Goal: Information Seeking & Learning: Learn about a topic

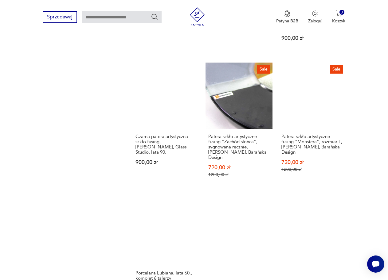
scroll to position [687, 0]
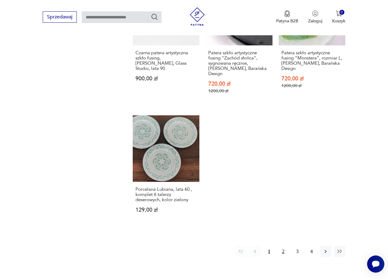
click at [283, 246] on button "2" at bounding box center [282, 251] width 11 height 11
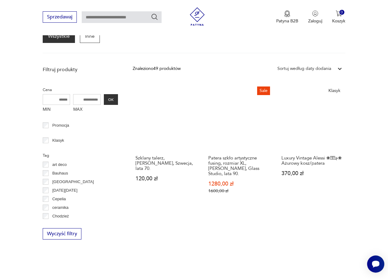
scroll to position [196, 0]
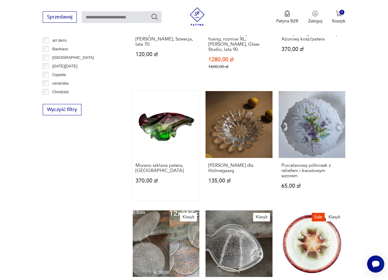
click at [160, 126] on link "Murano szklana patera, [GEOGRAPHIC_DATA] 370,00 zł" at bounding box center [166, 145] width 67 height 109
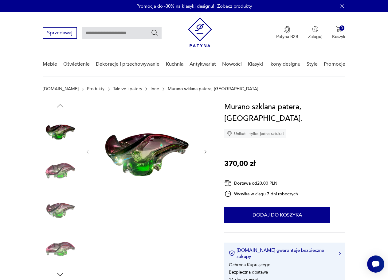
click at [54, 207] on img at bounding box center [60, 209] width 35 height 35
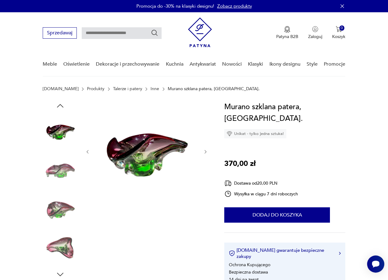
click at [58, 202] on img at bounding box center [60, 209] width 35 height 35
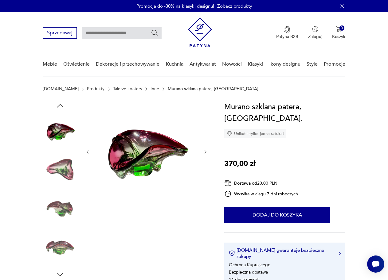
click at [59, 240] on img at bounding box center [60, 248] width 35 height 35
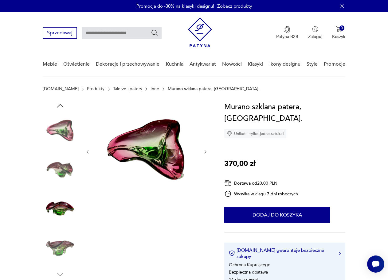
click at [56, 206] on img at bounding box center [60, 209] width 35 height 35
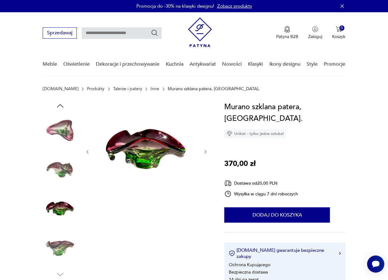
click at [57, 168] on img at bounding box center [60, 170] width 35 height 35
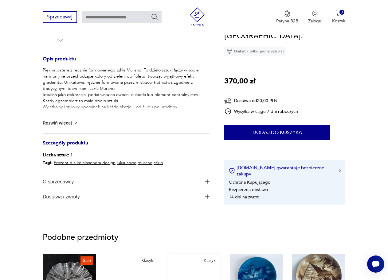
scroll to position [184, 0]
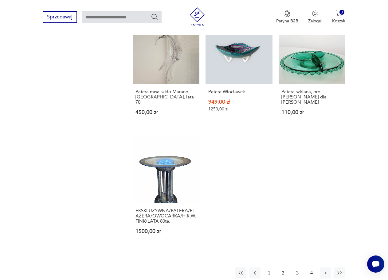
scroll to position [656, 0]
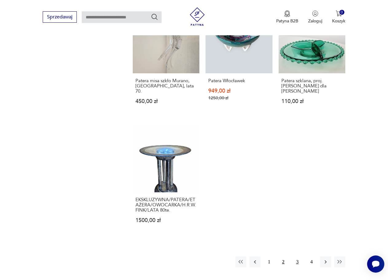
click at [296, 256] on button "3" at bounding box center [296, 261] width 11 height 11
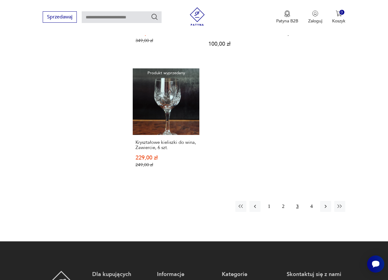
scroll to position [718, 0]
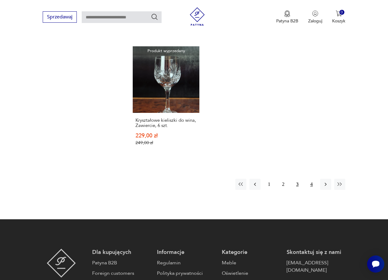
click at [310, 182] on button "4" at bounding box center [311, 184] width 11 height 11
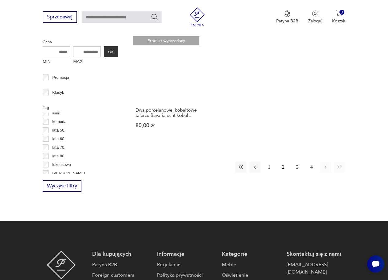
scroll to position [43, 0]
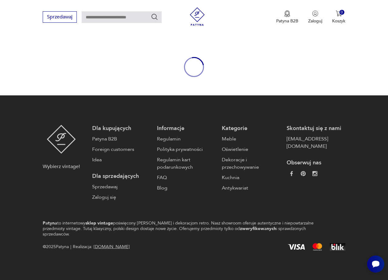
scroll to position [24, 0]
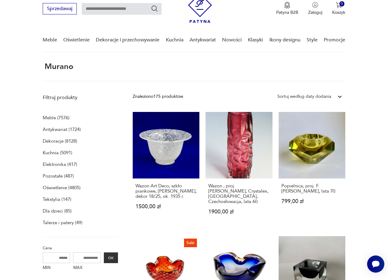
scroll to position [23, 0]
